Goal: Task Accomplishment & Management: Manage account settings

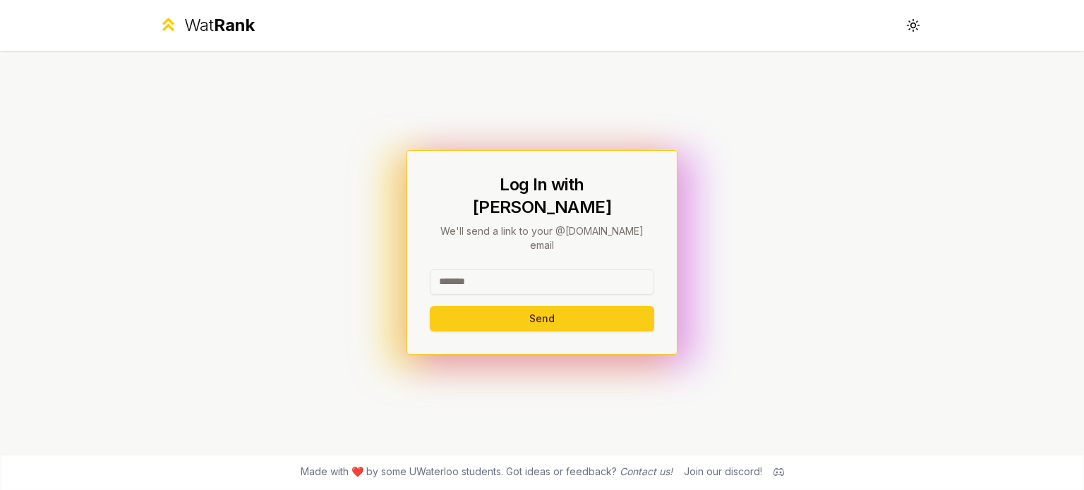
click at [509, 270] on input at bounding box center [542, 282] width 224 height 25
type input "*"
type input "******"
click at [474, 306] on button "Send" at bounding box center [542, 318] width 224 height 25
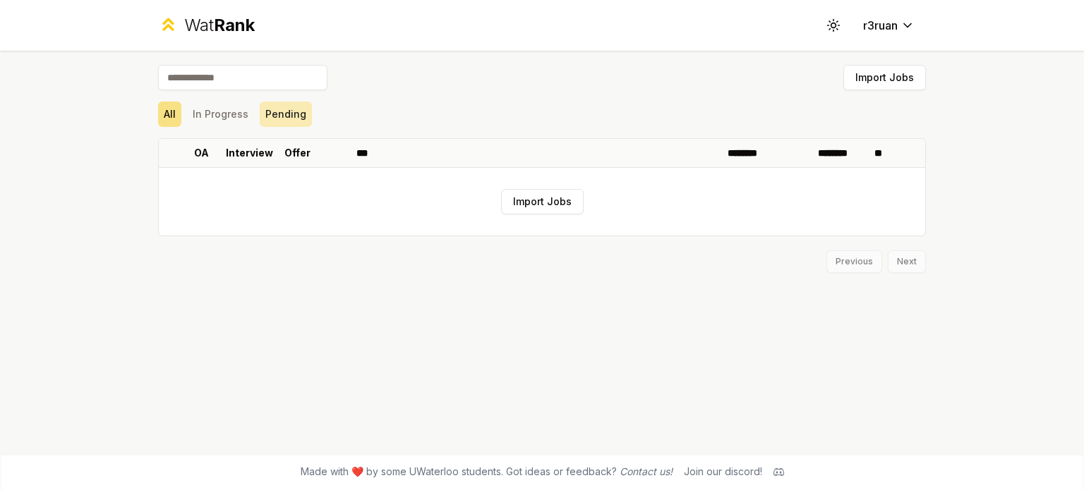
click at [269, 110] on button "Pending" at bounding box center [286, 114] width 52 height 25
click at [224, 112] on button "In Progress" at bounding box center [220, 114] width 67 height 25
click at [162, 120] on button "All" at bounding box center [169, 114] width 23 height 25
click at [536, 203] on button "Import Jobs" at bounding box center [542, 201] width 83 height 25
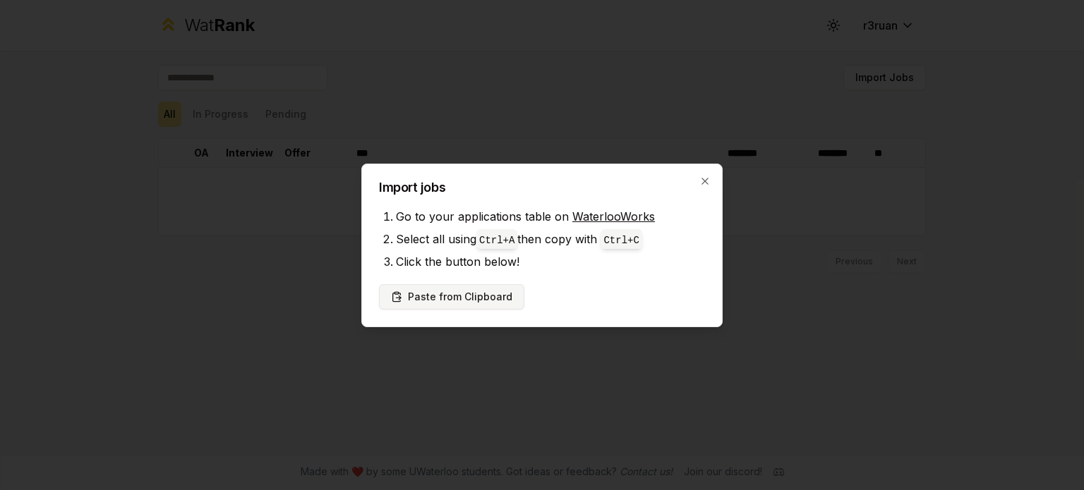
click at [464, 296] on button "Paste from Clipboard" at bounding box center [451, 296] width 145 height 25
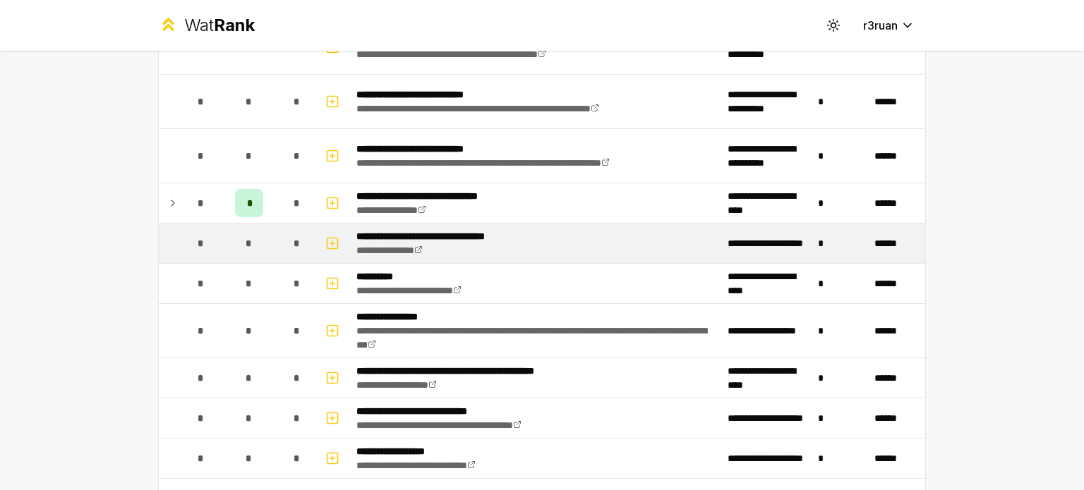
scroll to position [847, 0]
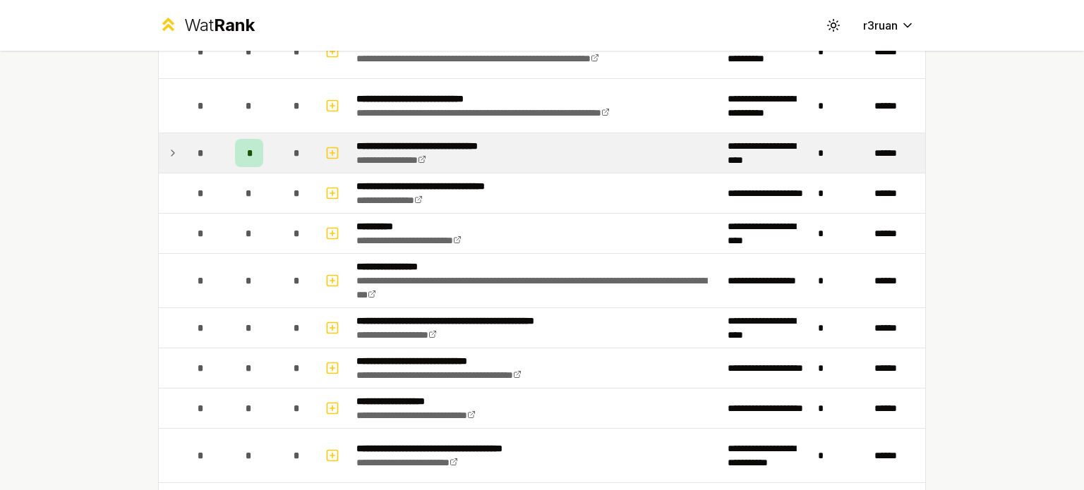
click at [247, 149] on span "*" at bounding box center [249, 153] width 4 height 14
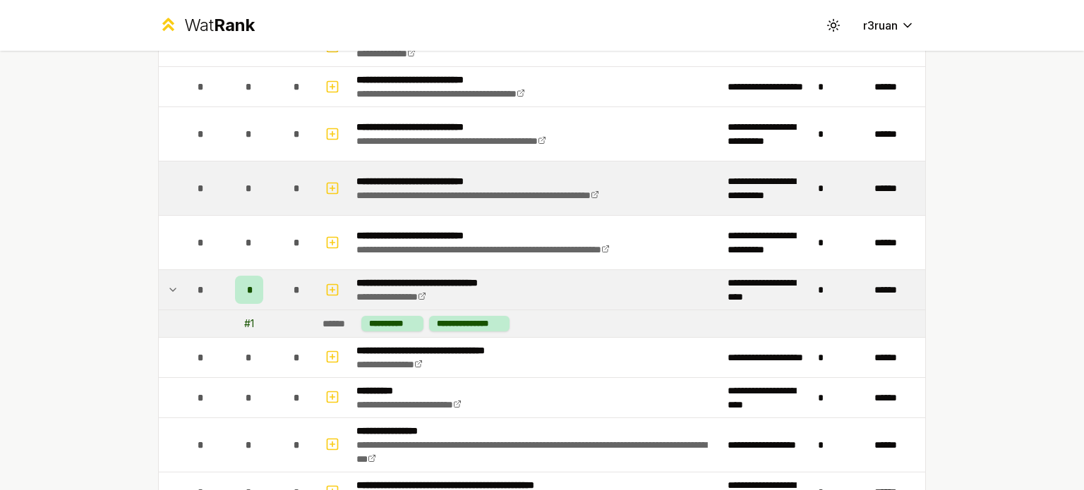
scroll to position [706, 0]
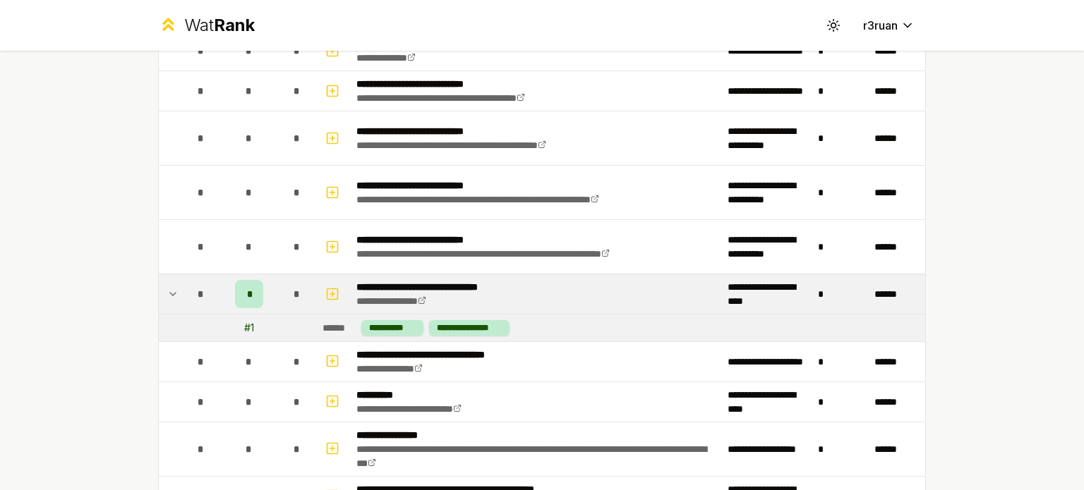
click at [722, 296] on td "**********" at bounding box center [767, 295] width 90 height 40
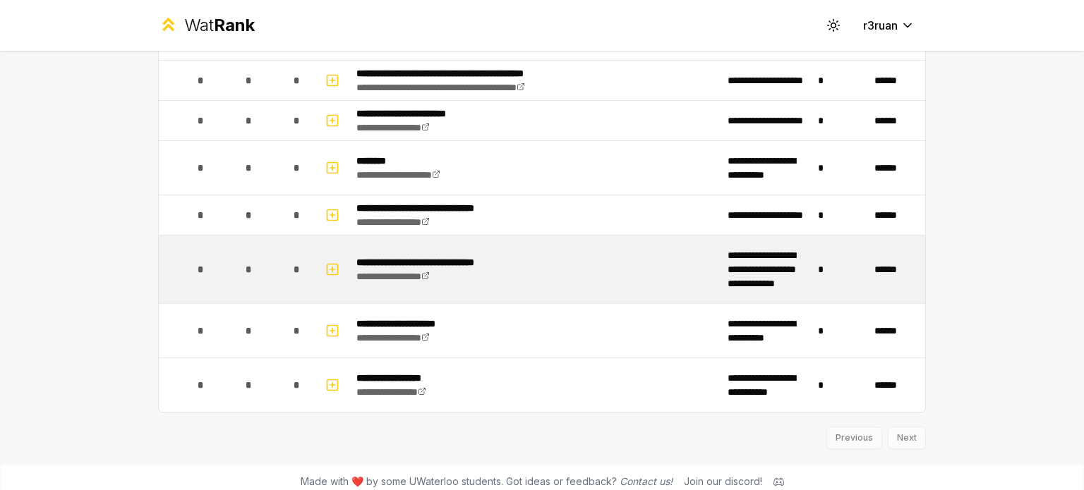
scroll to position [1795, 0]
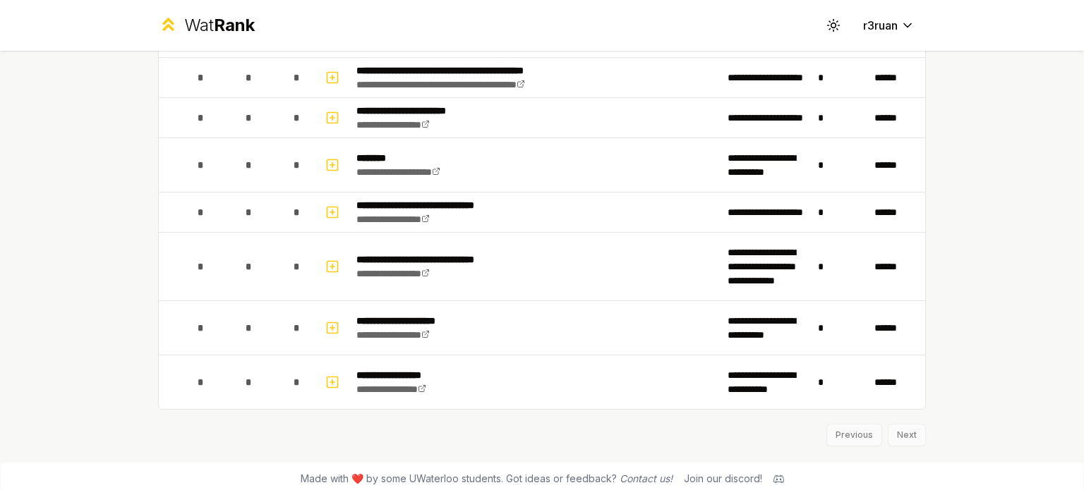
click at [898, 428] on div "Previous Next" at bounding box center [542, 428] width 768 height 37
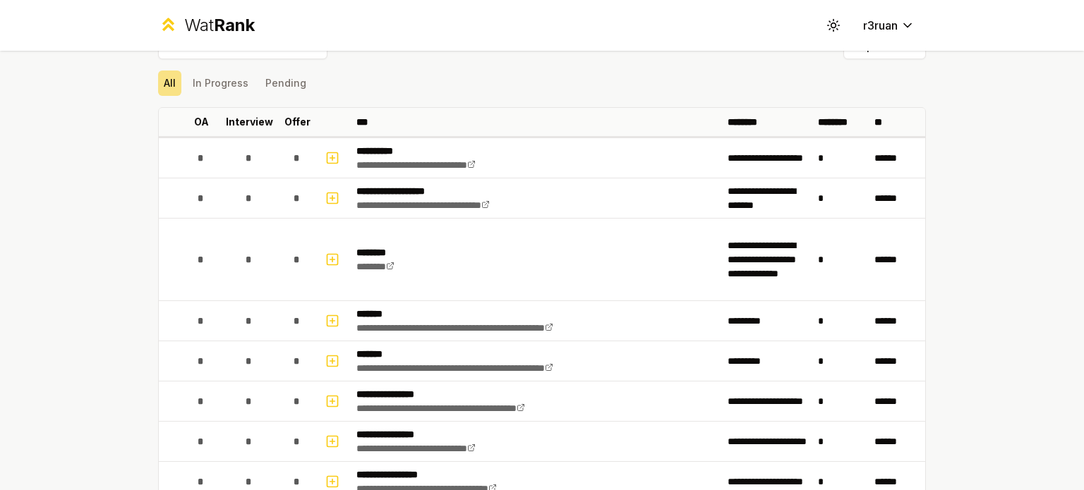
scroll to position [31, 0]
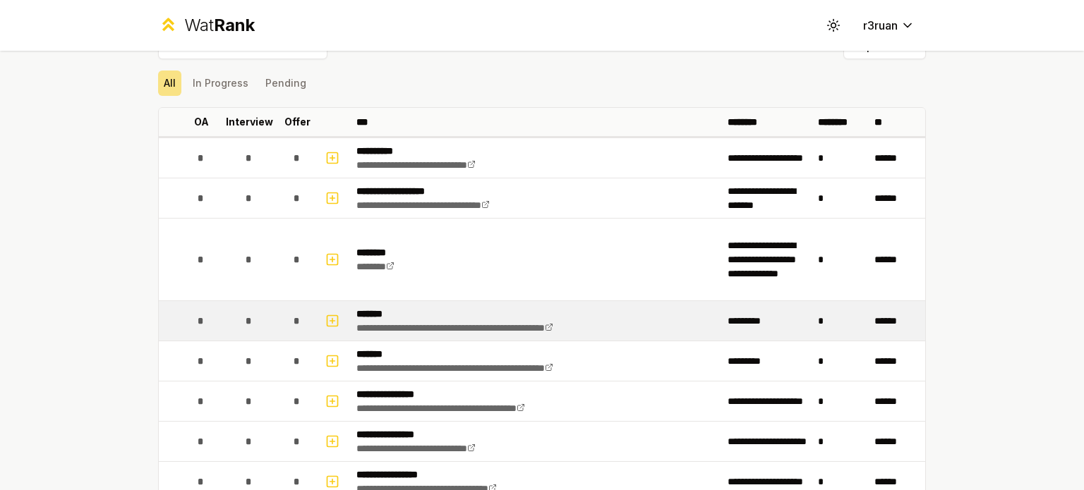
click at [303, 321] on div "*" at bounding box center [297, 321] width 28 height 28
click at [329, 321] on icon "button" at bounding box center [332, 321] width 14 height 17
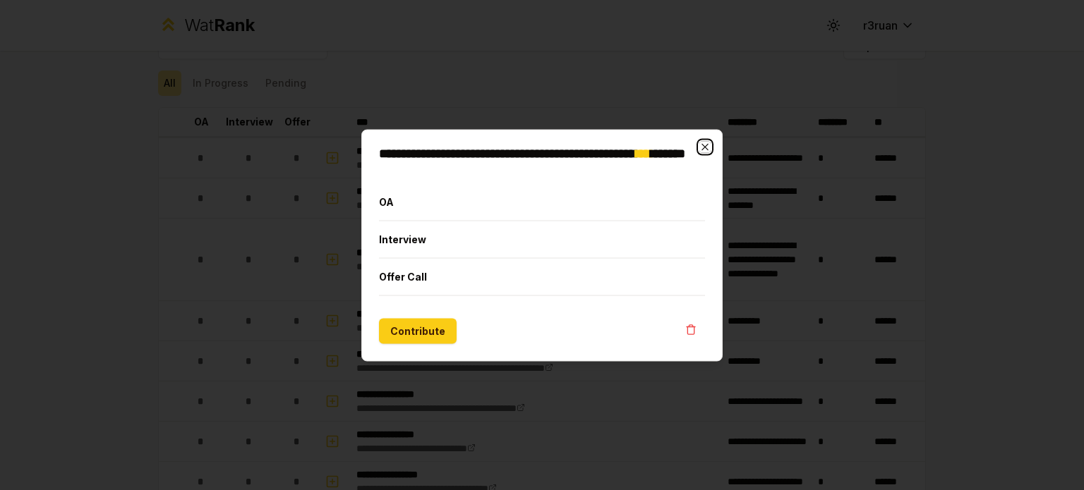
click at [710, 145] on icon "button" at bounding box center [704, 146] width 11 height 11
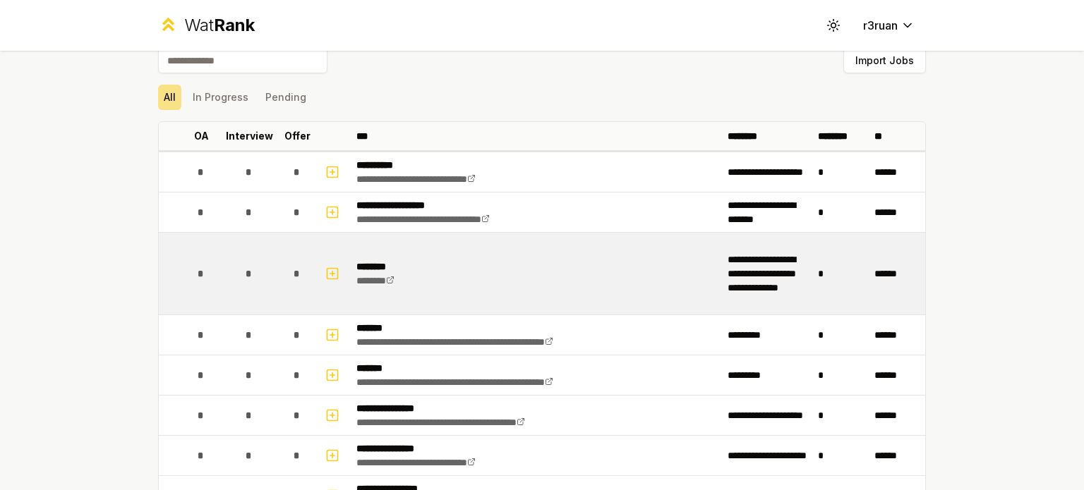
scroll to position [0, 0]
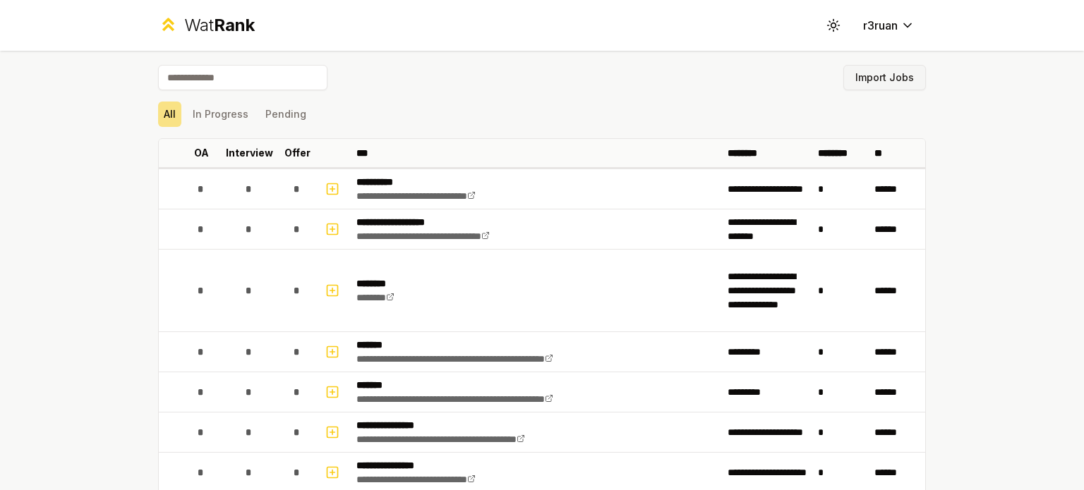
click at [888, 78] on button "Import Jobs" at bounding box center [884, 77] width 83 height 25
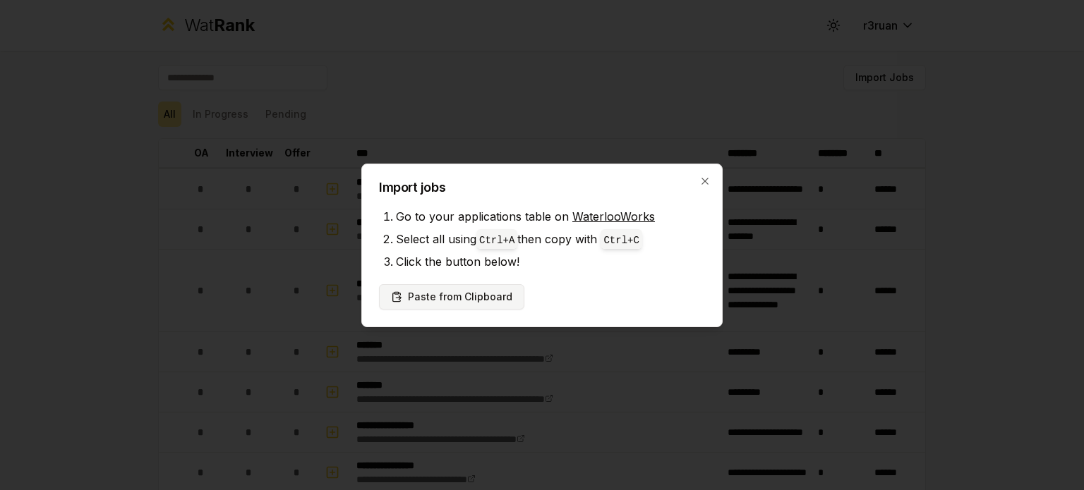
click at [471, 287] on button "Paste from Clipboard" at bounding box center [451, 296] width 145 height 25
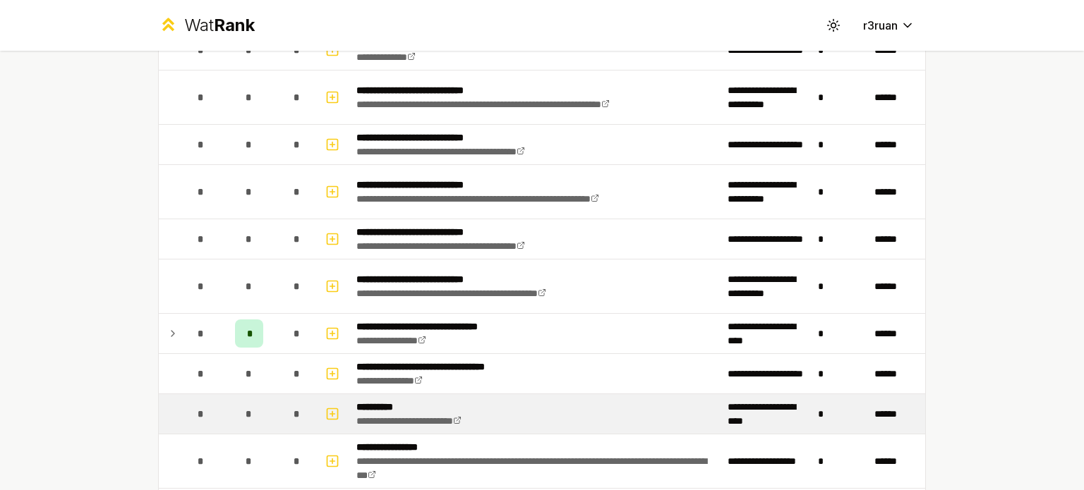
scroll to position [946, 0]
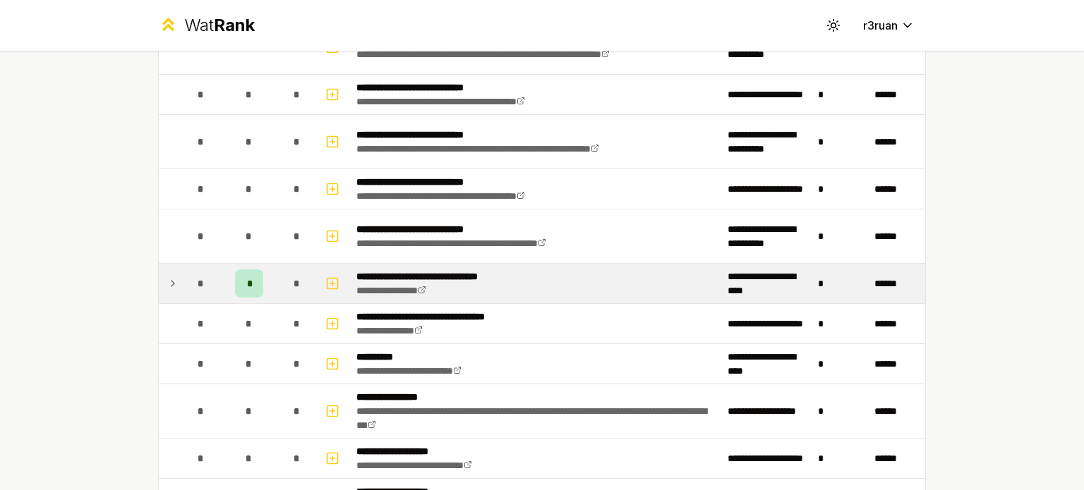
click at [167, 282] on icon at bounding box center [172, 283] width 11 height 17
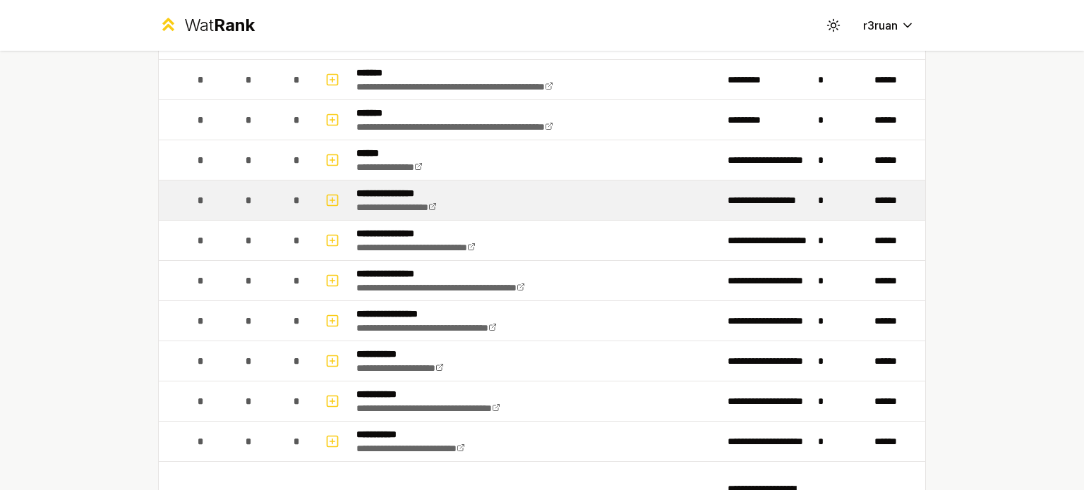
scroll to position [0, 0]
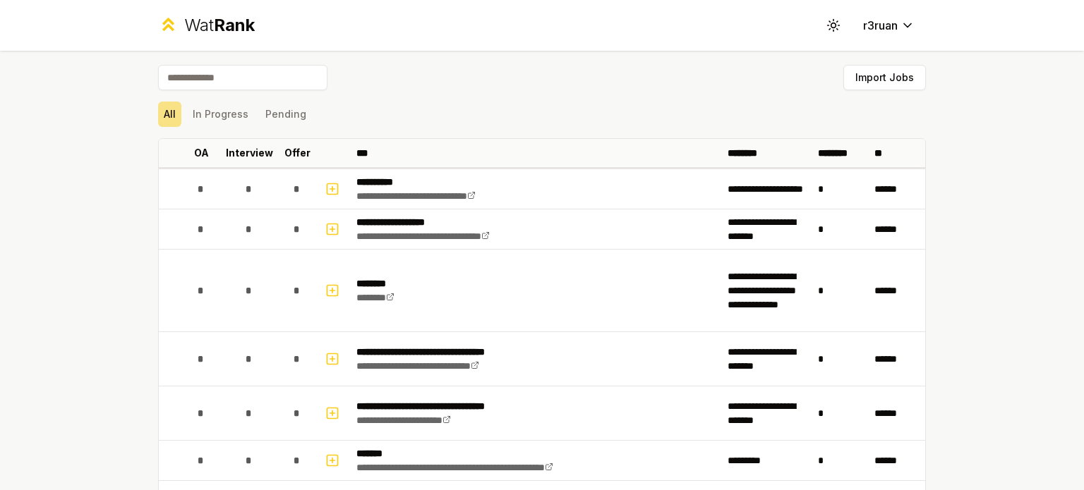
click at [226, 129] on div "All In Progress Pending" at bounding box center [542, 114] width 768 height 37
click at [237, 121] on button "In Progress" at bounding box center [220, 114] width 67 height 25
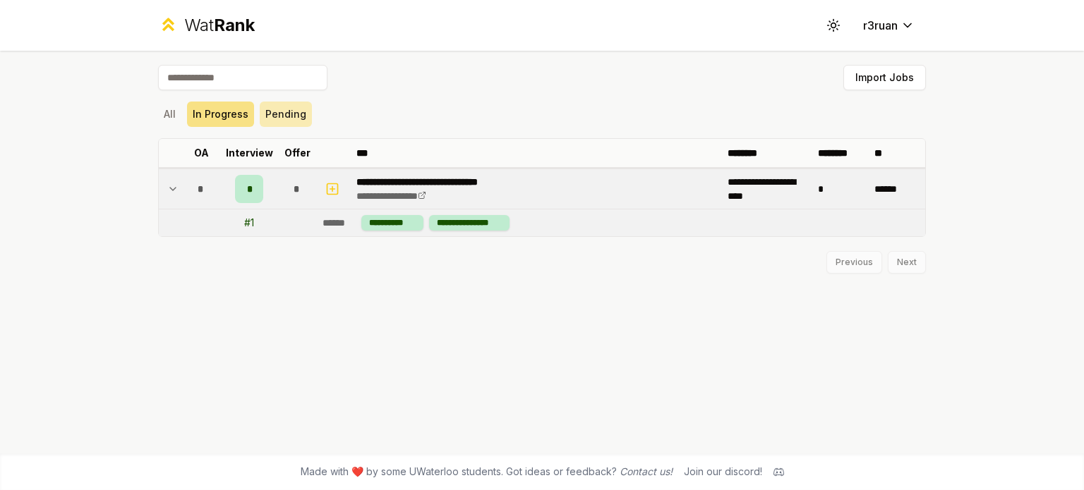
click at [288, 118] on button "Pending" at bounding box center [286, 114] width 52 height 25
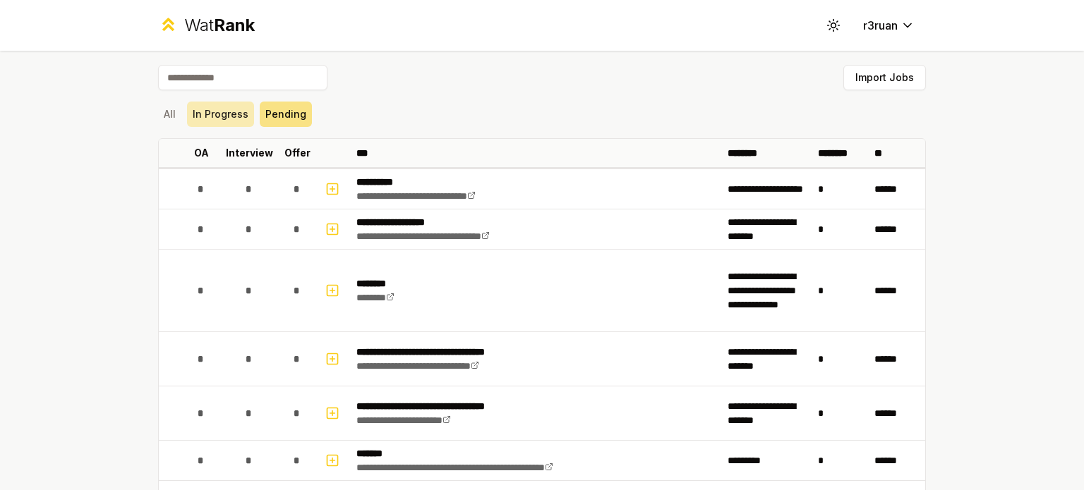
click at [187, 121] on button "In Progress" at bounding box center [220, 114] width 67 height 25
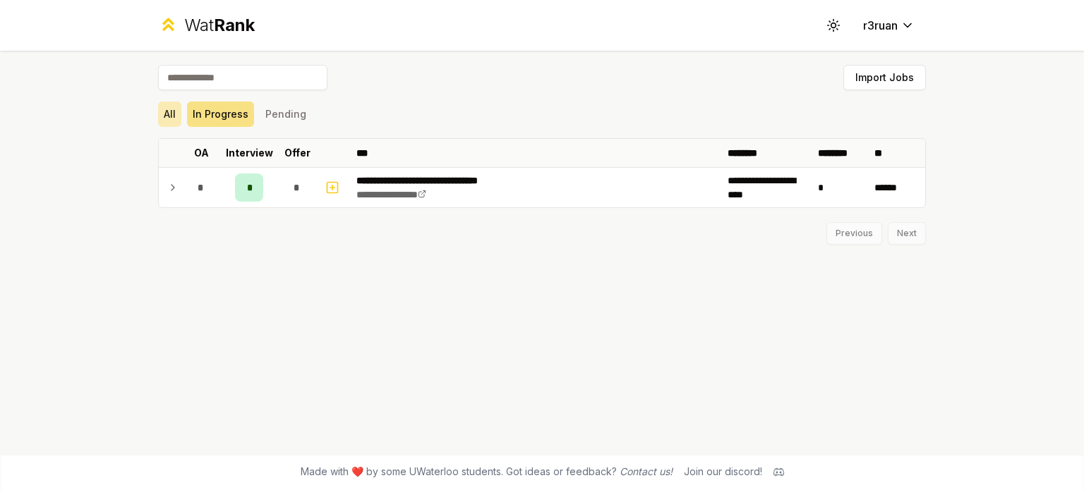
click at [171, 121] on button "All" at bounding box center [169, 114] width 23 height 25
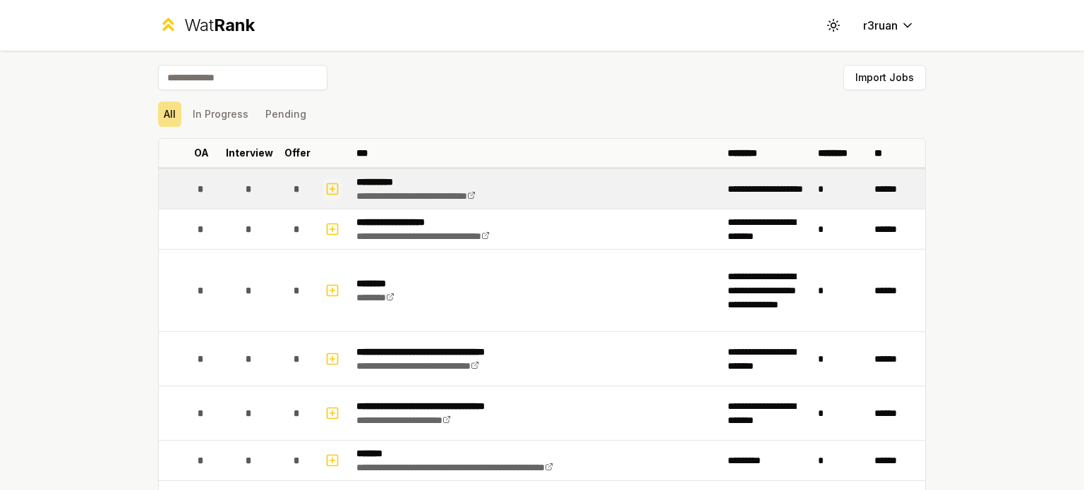
click at [327, 183] on rect "button" at bounding box center [332, 188] width 11 height 11
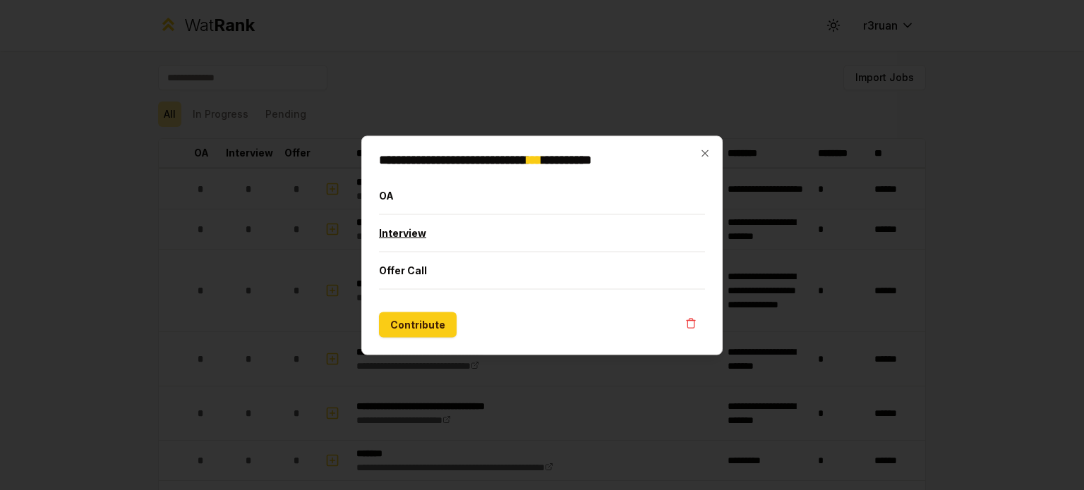
click at [450, 236] on button "Interview" at bounding box center [542, 233] width 326 height 37
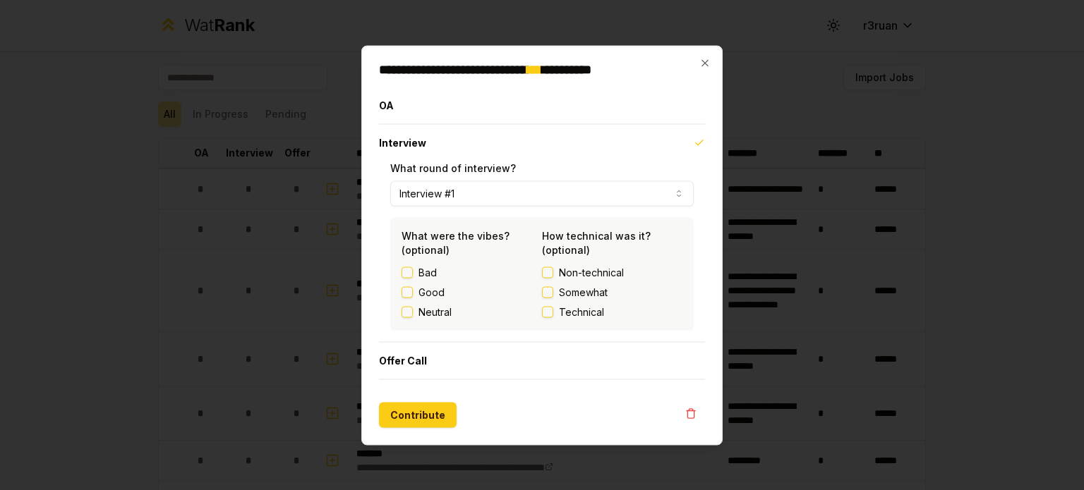
click at [706, 70] on div "**********" at bounding box center [541, 245] width 361 height 400
click at [704, 64] on icon "button" at bounding box center [704, 62] width 6 height 6
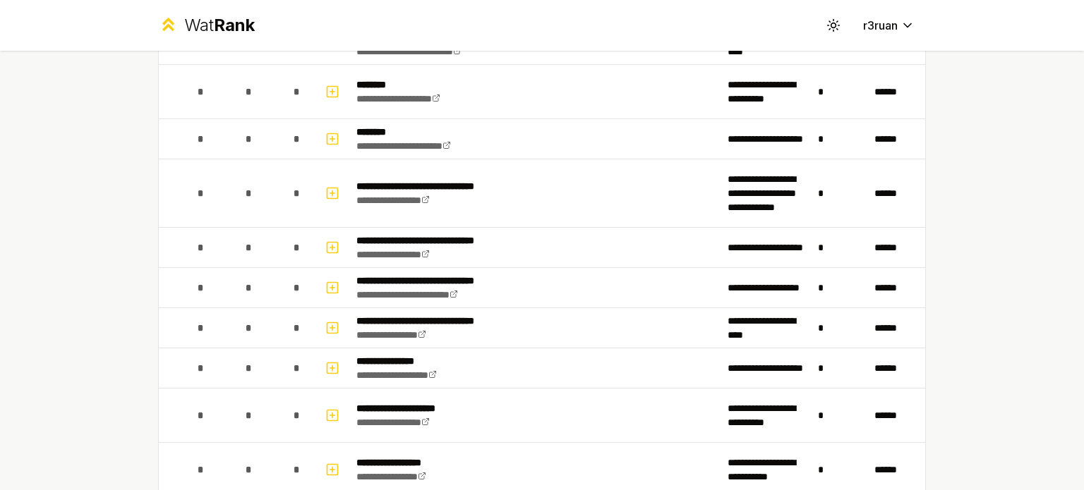
scroll to position [2498, 0]
